Goal: Information Seeking & Learning: Learn about a topic

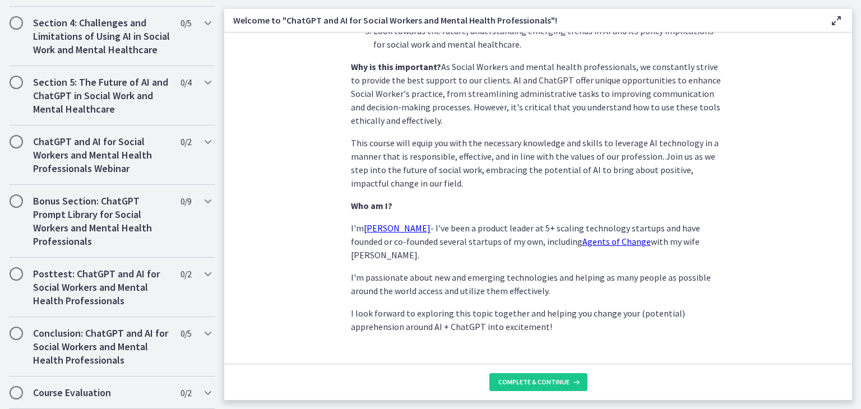
scroll to position [524, 0]
click at [522, 379] on span "Complete & continue" at bounding box center [533, 382] width 71 height 9
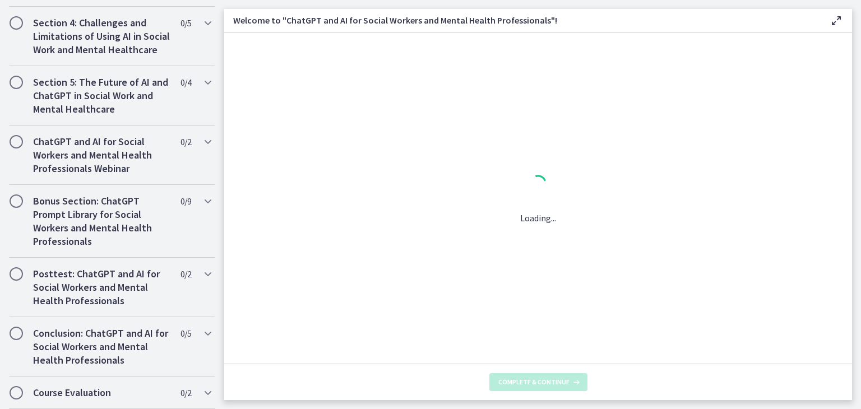
scroll to position [0, 0]
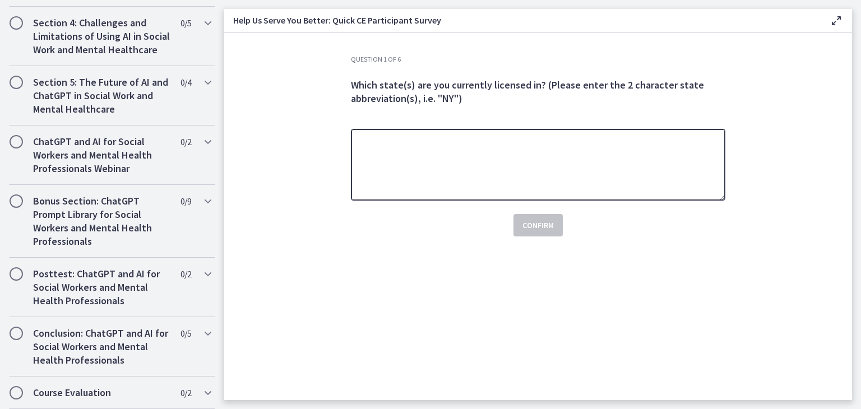
click at [410, 170] on textarea at bounding box center [538, 165] width 374 height 72
type textarea "*"
type textarea "**"
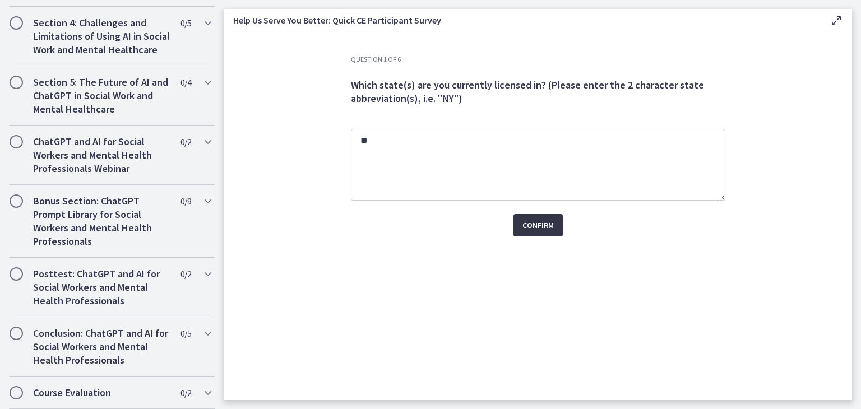
click at [541, 231] on span "Confirm" at bounding box center [537, 224] width 31 height 13
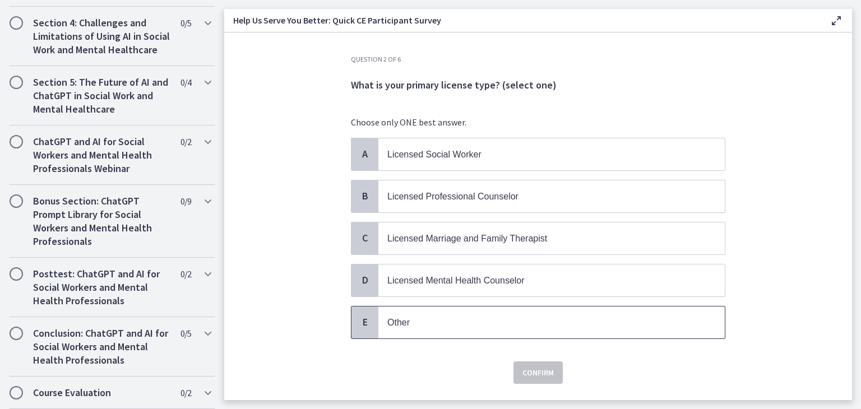
click at [427, 308] on span "Other" at bounding box center [551, 322] width 346 height 32
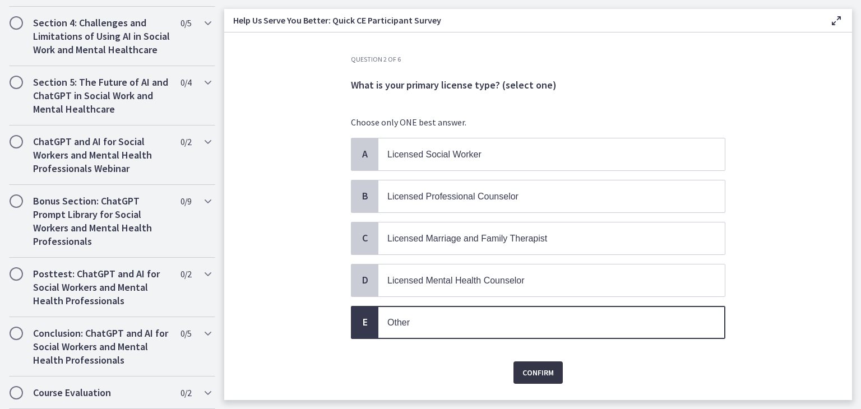
click at [540, 373] on span "Confirm" at bounding box center [537, 372] width 31 height 13
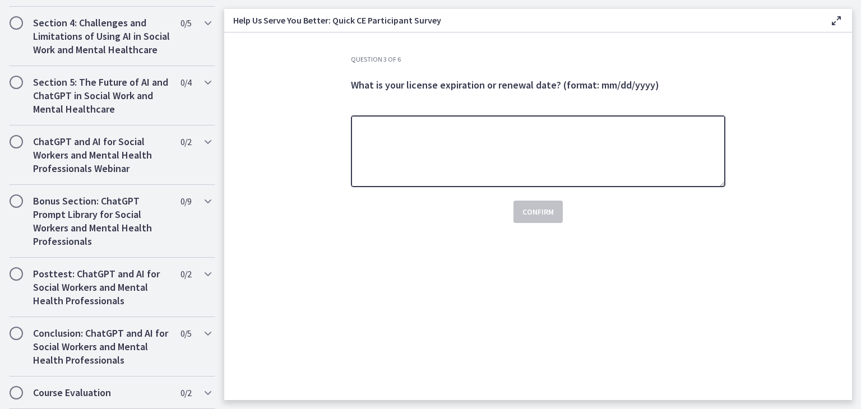
click at [425, 148] on textarea at bounding box center [538, 151] width 374 height 72
type textarea "**********"
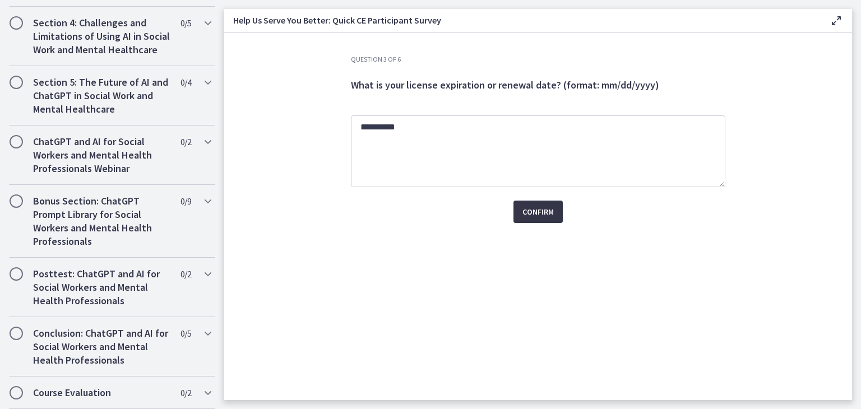
click at [545, 215] on span "Confirm" at bounding box center [537, 211] width 31 height 13
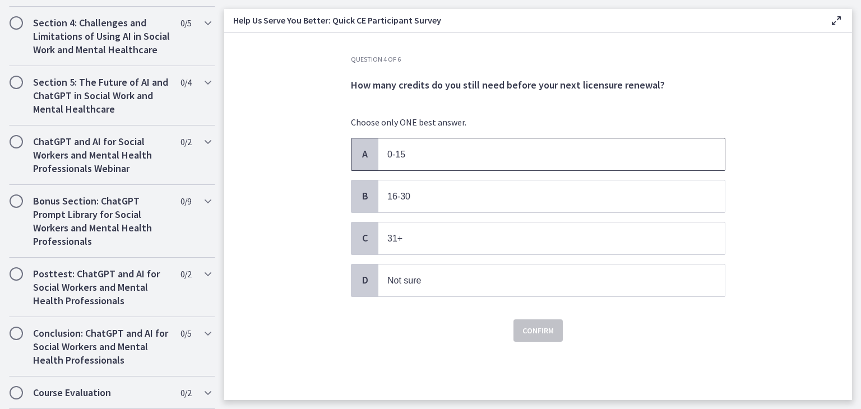
click at [464, 155] on p "0-15" at bounding box center [540, 154] width 306 height 14
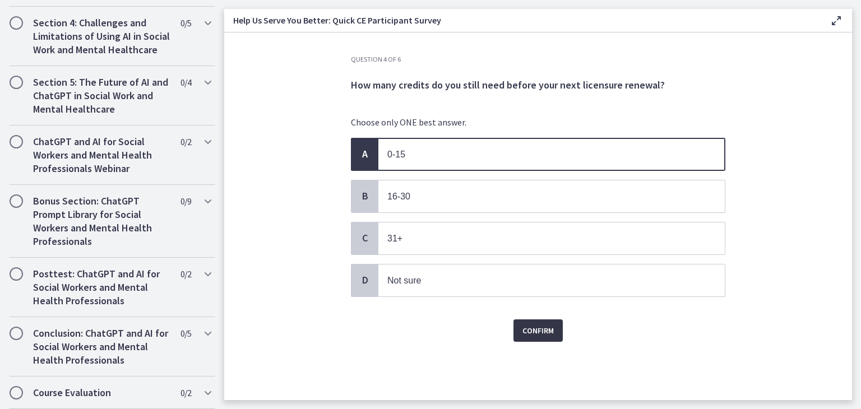
click at [542, 333] on span "Confirm" at bounding box center [537, 330] width 31 height 13
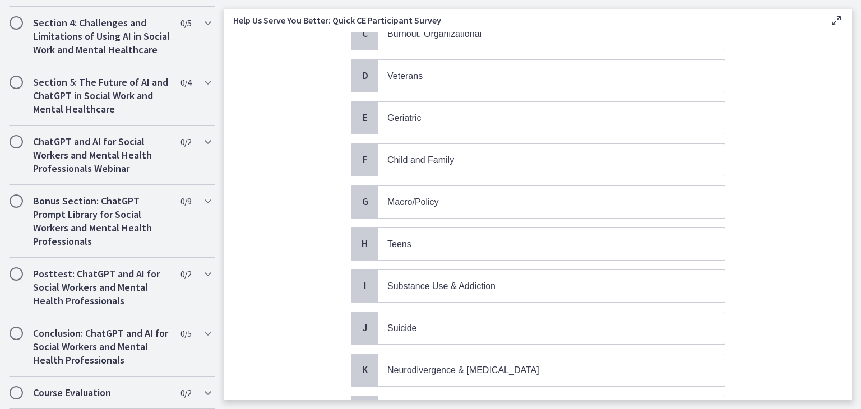
scroll to position [215, 0]
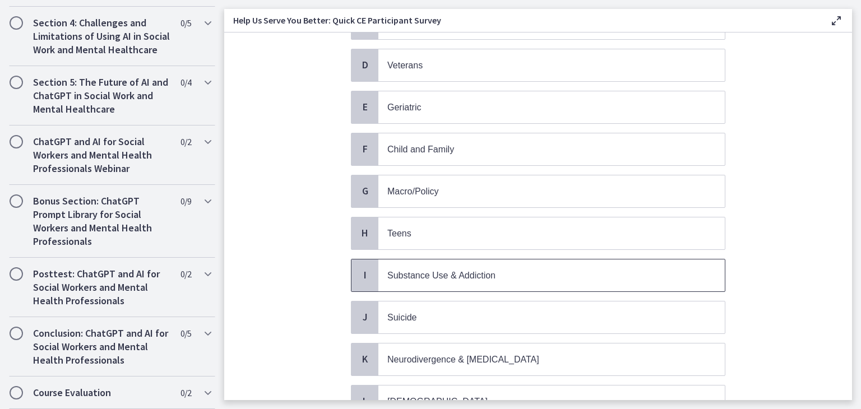
click at [457, 278] on span "Substance Use & Addiction" at bounding box center [551, 275] width 346 height 32
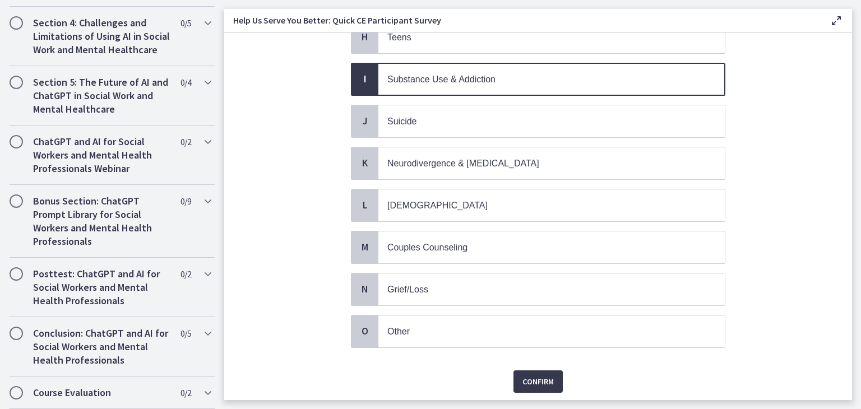
scroll to position [413, 0]
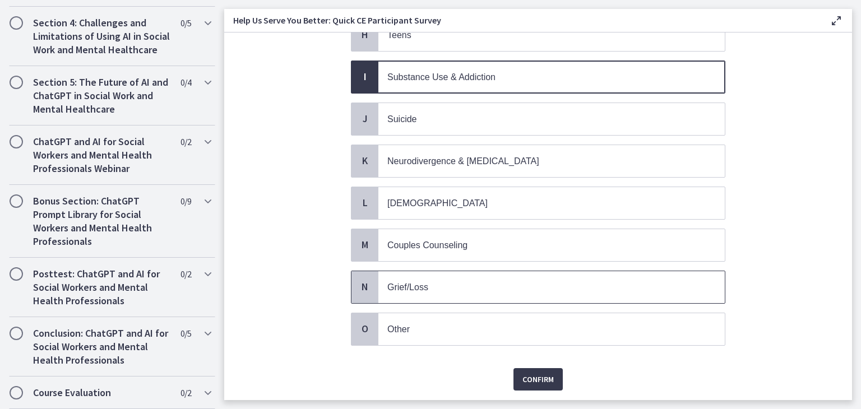
click at [426, 289] on span "Grief/Loss" at bounding box center [551, 287] width 346 height 32
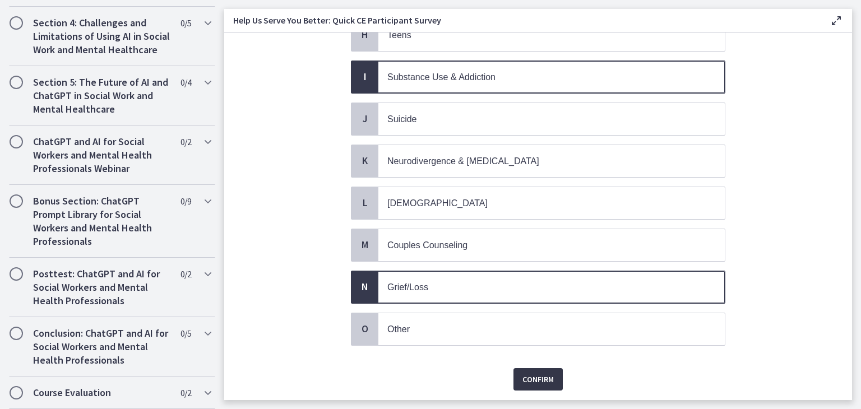
click at [540, 373] on span "Confirm" at bounding box center [537, 379] width 31 height 13
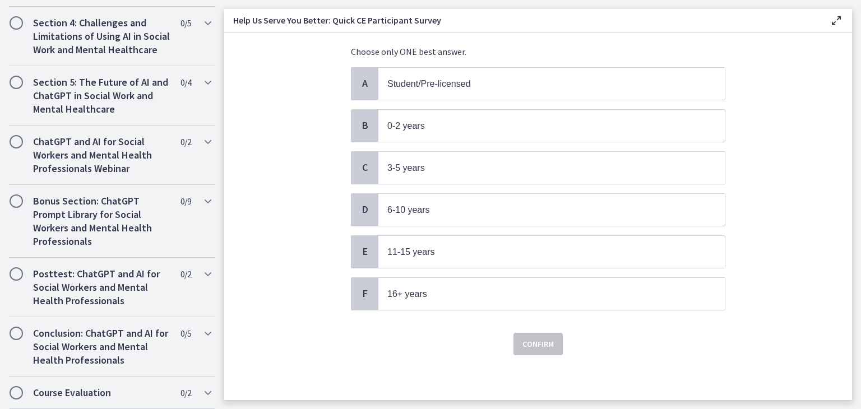
scroll to position [0, 0]
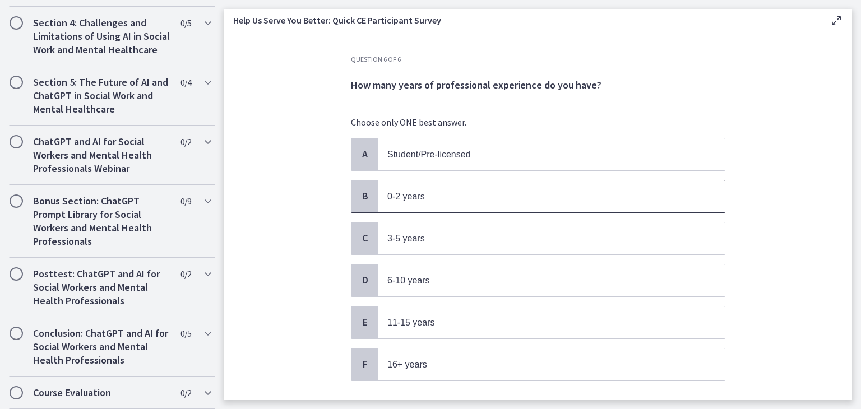
click at [410, 197] on span "0-2 years" at bounding box center [406, 197] width 38 height 10
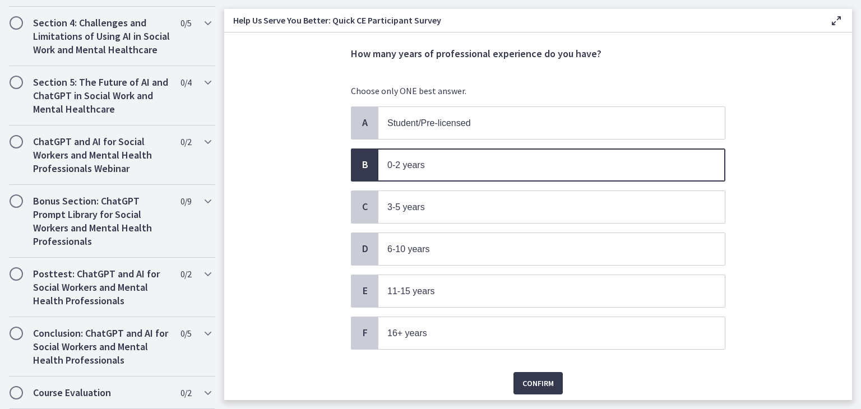
scroll to position [66, 0]
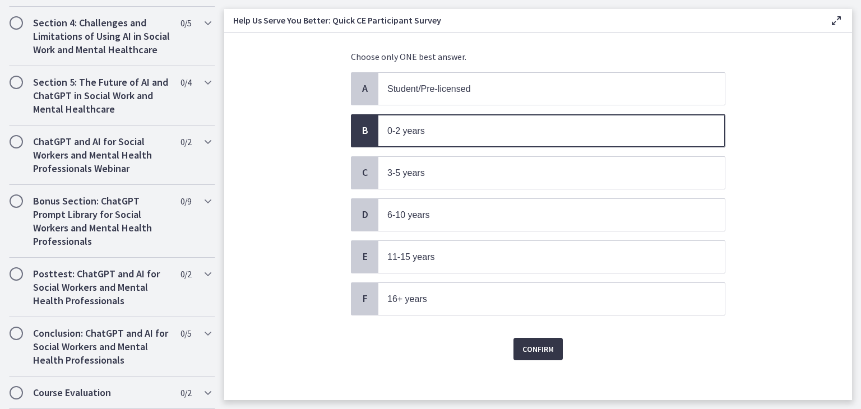
click at [536, 348] on span "Confirm" at bounding box center [537, 348] width 31 height 13
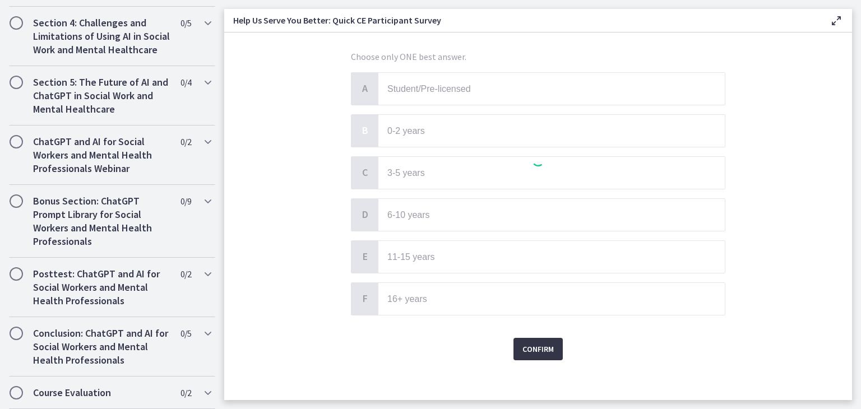
scroll to position [0, 0]
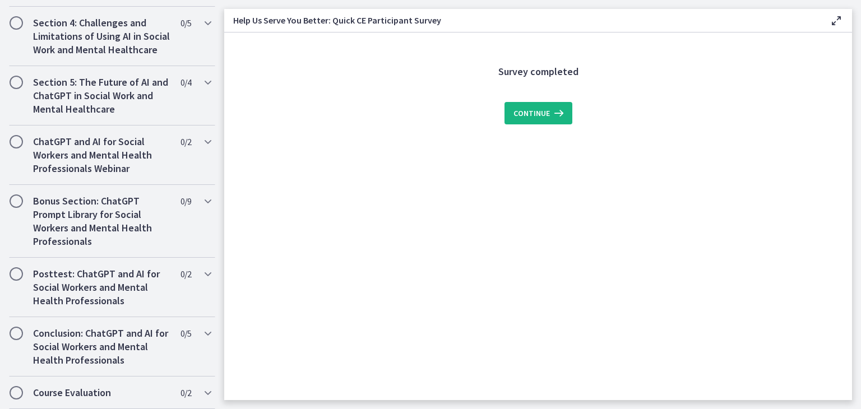
click at [554, 117] on icon at bounding box center [558, 112] width 16 height 13
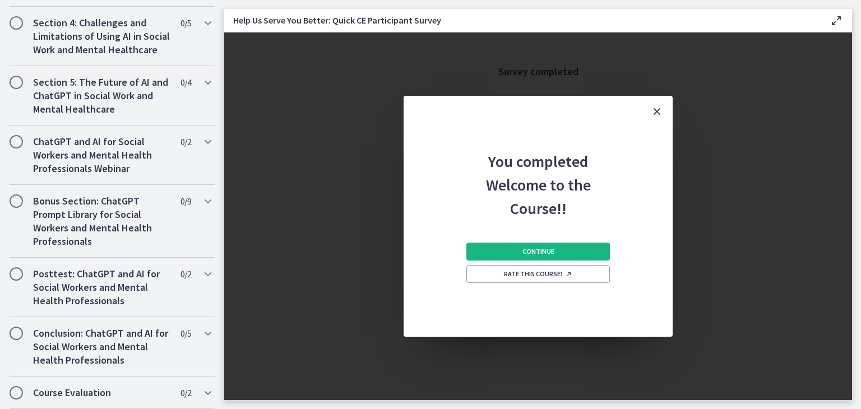
click at [545, 249] on span "Continue" at bounding box center [538, 251] width 32 height 9
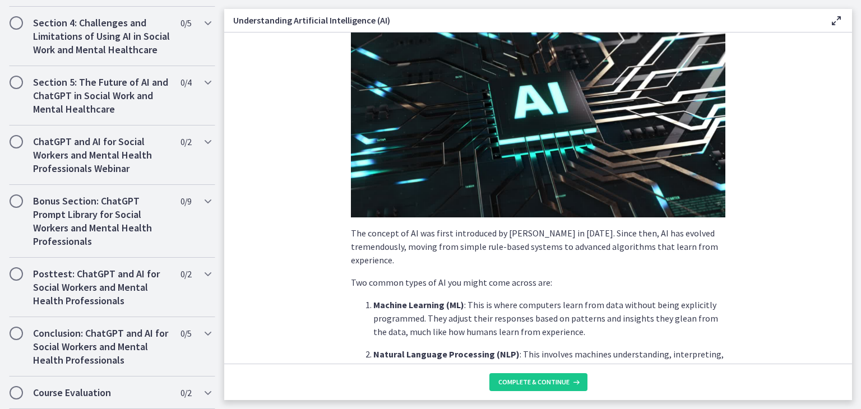
scroll to position [132, 0]
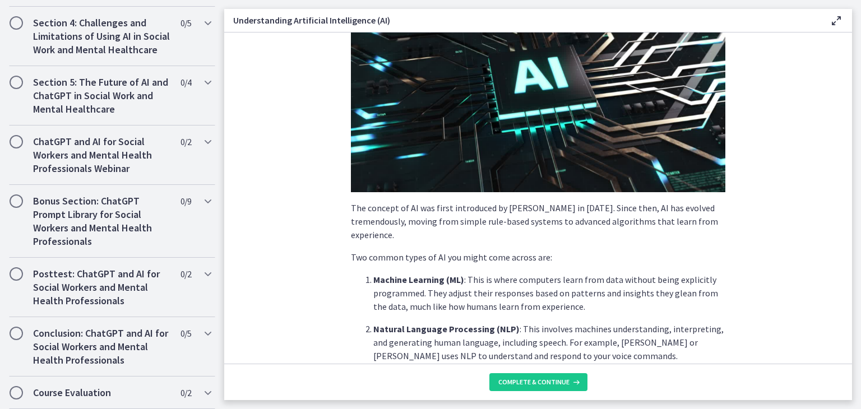
click at [852, 133] on main "Understanding Artificial Intelligence (AI) Enable fullscreen AI is essentially …" at bounding box center [542, 204] width 636 height 409
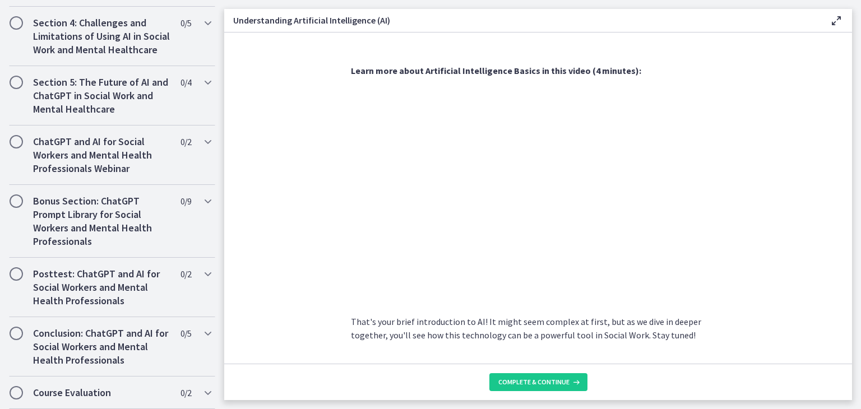
scroll to position [492, 0]
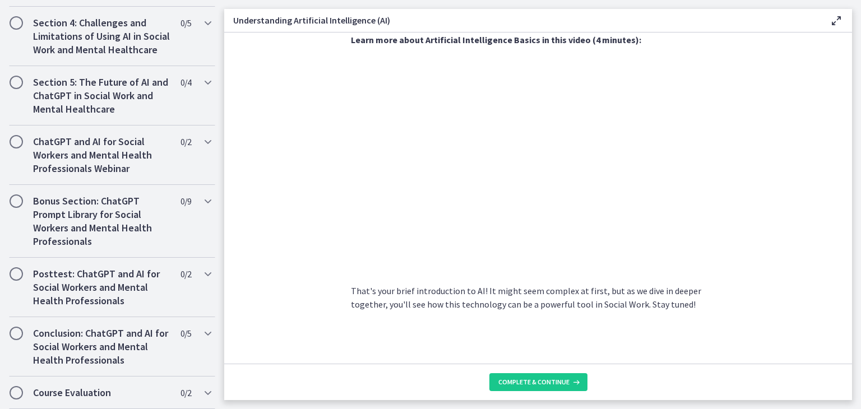
click at [841, 149] on section "AI is essentially a branch of computer science aiming to build machines that mi…" at bounding box center [537, 197] width 627 height 331
drag, startPoint x: 844, startPoint y: 245, endPoint x: 747, endPoint y: 292, distance: 107.7
click at [747, 292] on section "AI is essentially a branch of computer science aiming to build machines that mi…" at bounding box center [537, 197] width 627 height 331
click at [565, 382] on span "Complete & continue" at bounding box center [533, 382] width 71 height 9
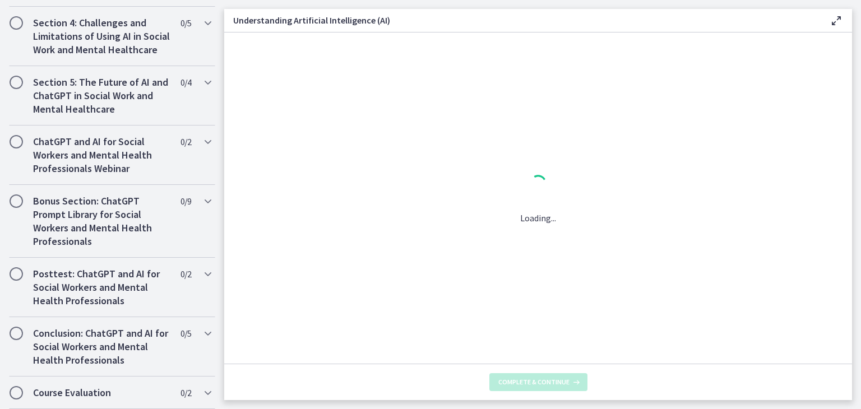
scroll to position [0, 0]
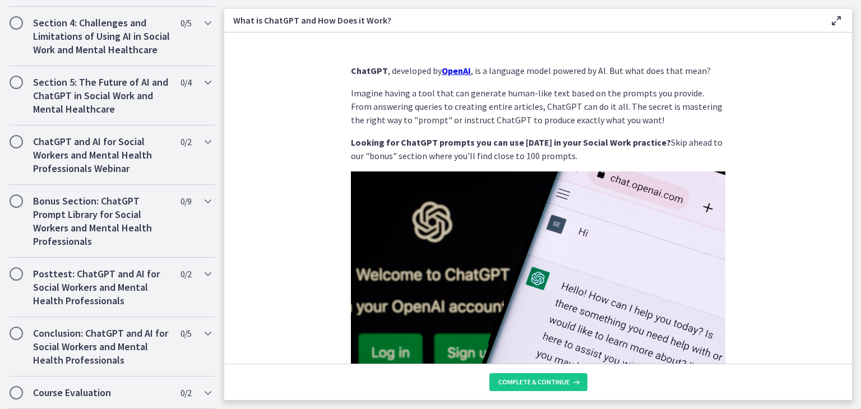
drag, startPoint x: 849, startPoint y: 118, endPoint x: 843, endPoint y: 110, distance: 9.6
click at [843, 110] on section "ChatGPT , developed by OpenAI , is a language model powered by AI. But what doe…" at bounding box center [537, 197] width 627 height 331
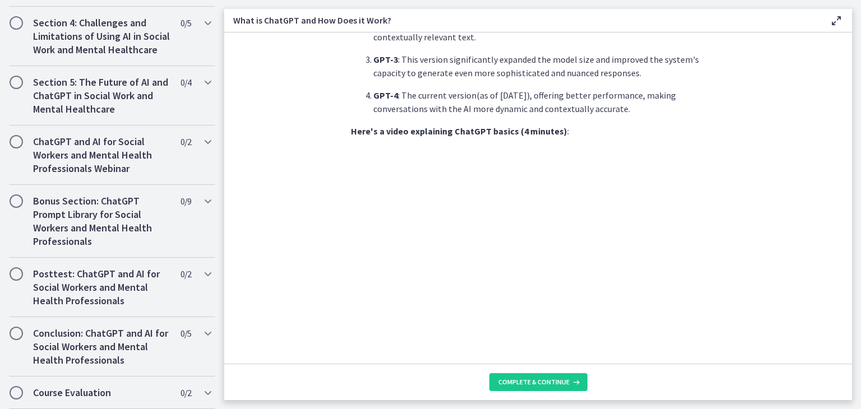
scroll to position [506, 0]
click at [796, 193] on section "ChatGPT , developed by OpenAI , is a language model powered by AI. But what doe…" at bounding box center [537, 197] width 627 height 331
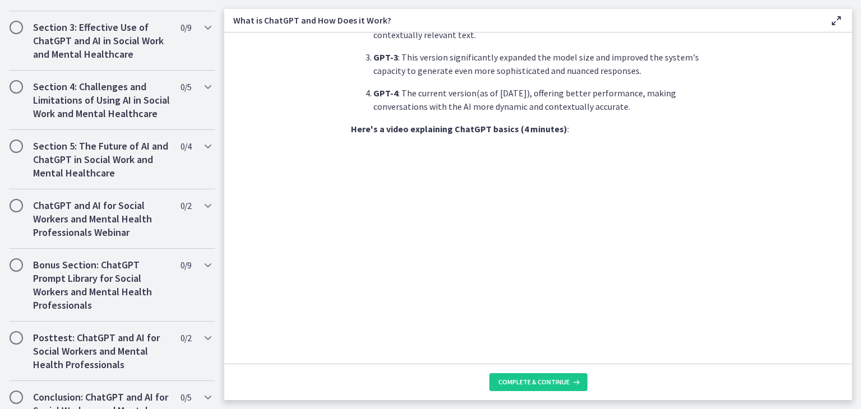
scroll to position [510, 0]
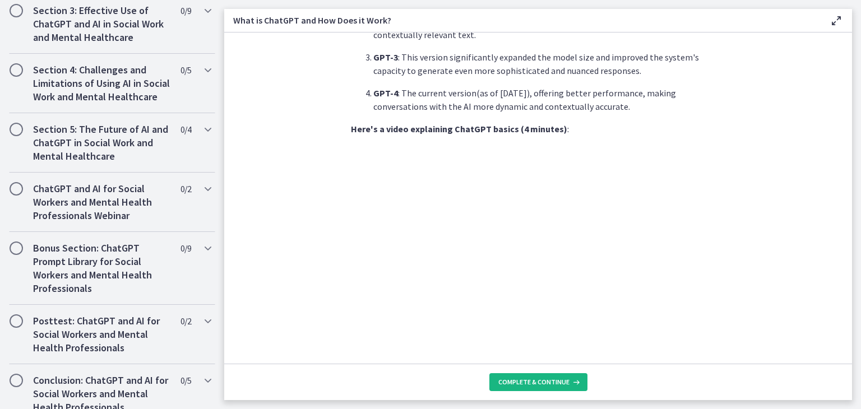
click at [542, 382] on span "Complete & continue" at bounding box center [533, 382] width 71 height 9
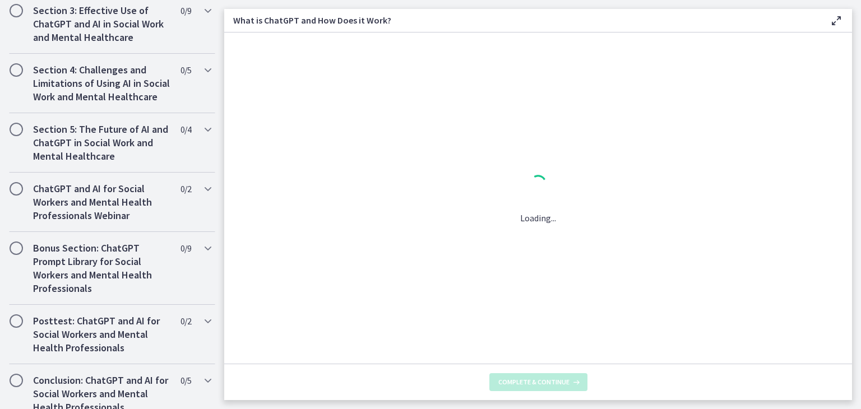
scroll to position [0, 0]
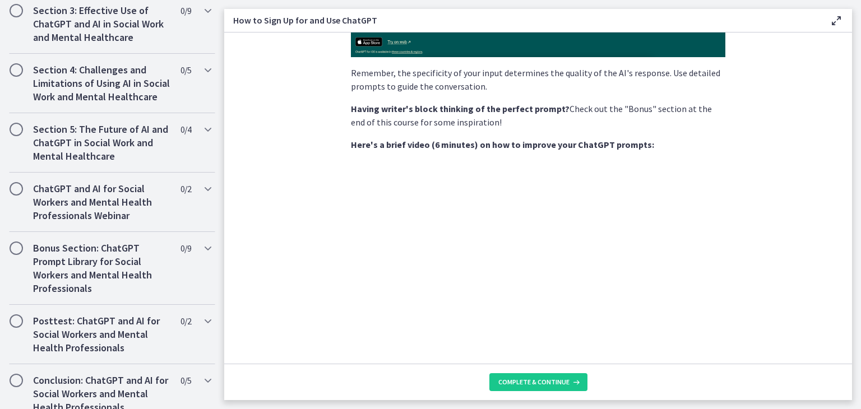
scroll to position [393, 0]
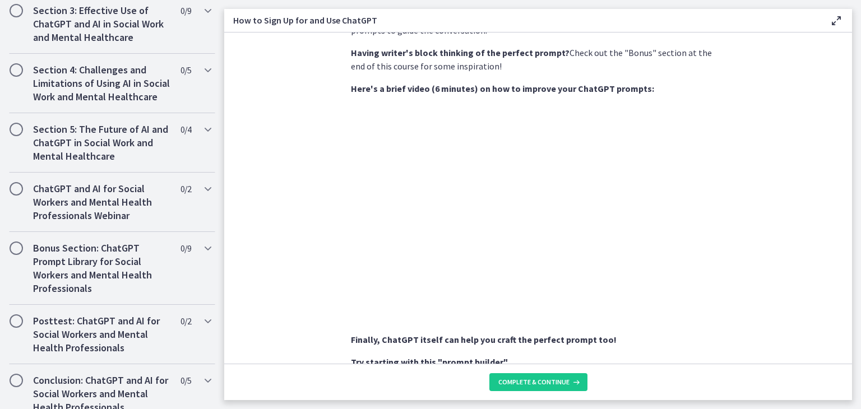
click at [793, 227] on section "Sign Up : Visit OpenAI's website , click on the 'Sign Up' button, and fill in y…" at bounding box center [537, 197] width 627 height 331
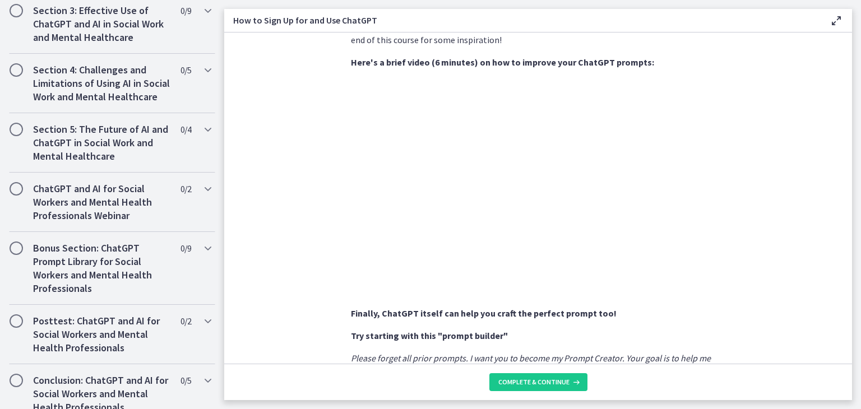
scroll to position [406, 0]
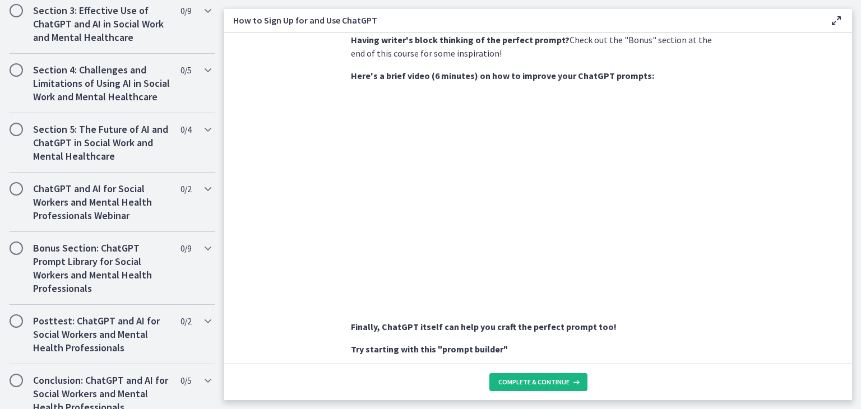
click at [551, 389] on button "Complete & continue" at bounding box center [538, 382] width 98 height 18
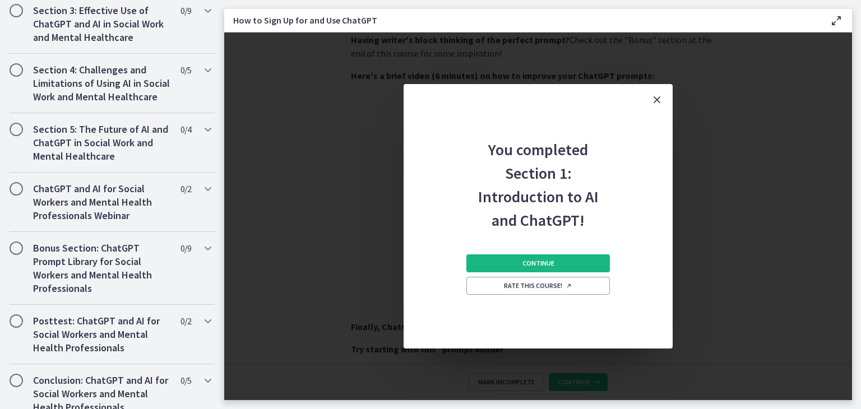
click at [530, 269] on button "Continue" at bounding box center [537, 263] width 143 height 18
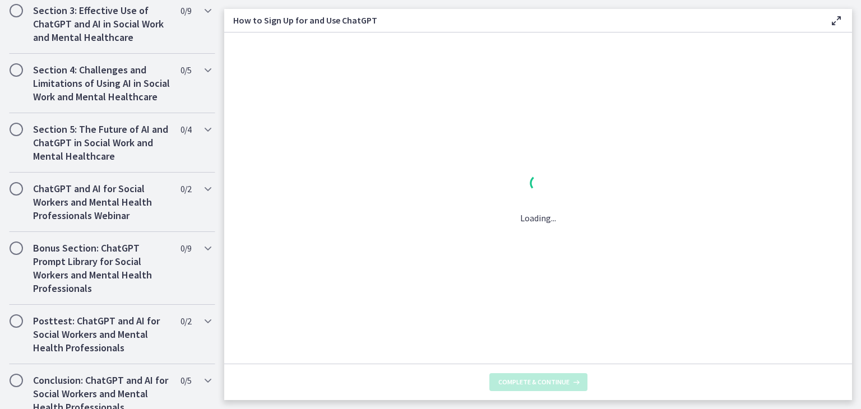
scroll to position [0, 0]
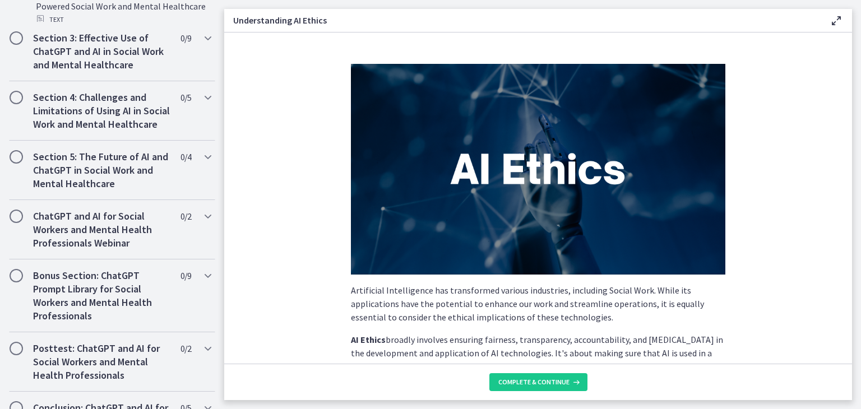
scroll to position [622, 0]
